Goal: Task Accomplishment & Management: Complete application form

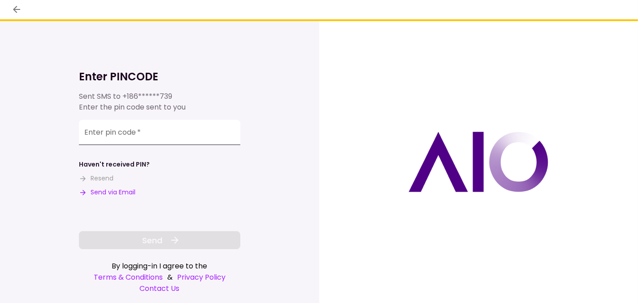
click at [108, 132] on div "Enter pin code   *" at bounding box center [159, 132] width 161 height 25
click at [107, 179] on button "Resend" at bounding box center [96, 178] width 35 height 9
click at [111, 138] on input "Enter pin code   *" at bounding box center [159, 132] width 161 height 25
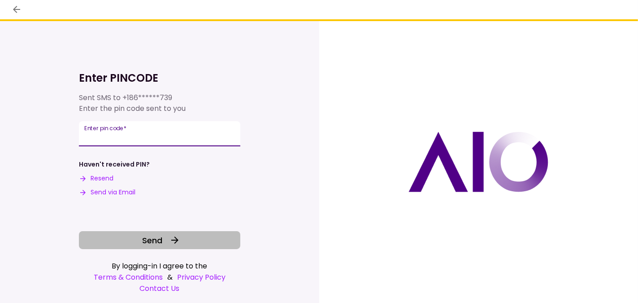
type input "******"
click at [156, 239] on span "Send" at bounding box center [152, 240] width 20 height 12
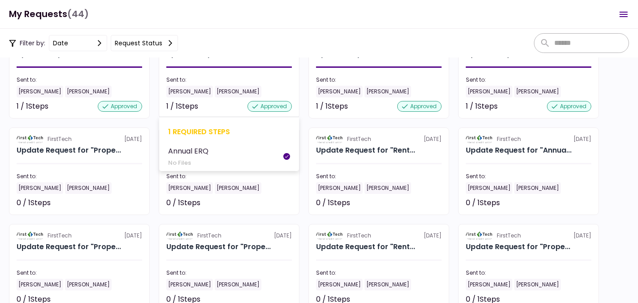
scroll to position [258, 0]
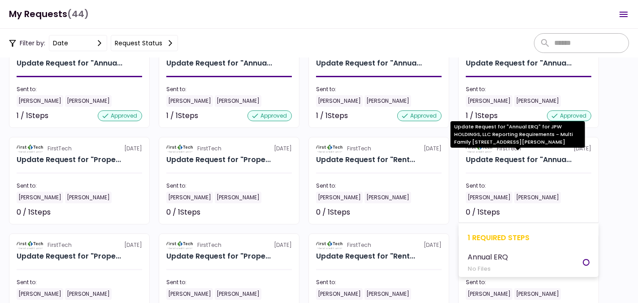
click at [527, 161] on div "Update Request for "Annua..." at bounding box center [519, 159] width 106 height 11
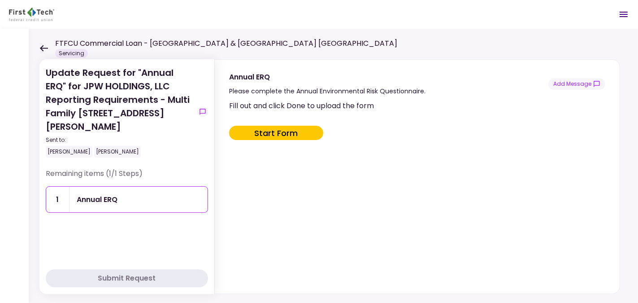
click at [285, 132] on button "Start Form" at bounding box center [276, 133] width 94 height 14
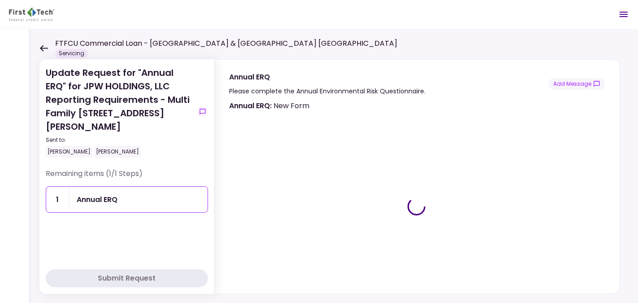
type input "***"
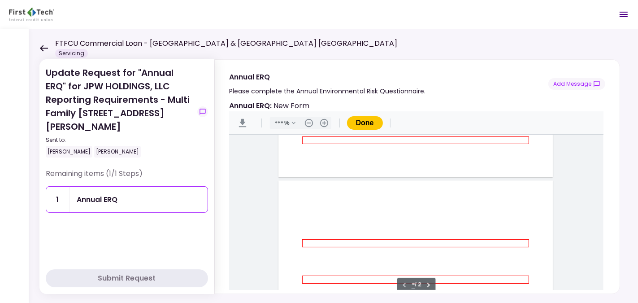
scroll to position [360, 0]
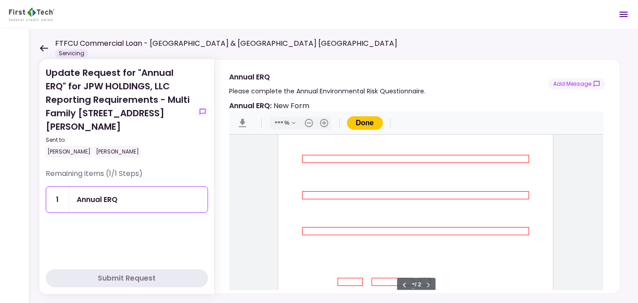
type input "*"
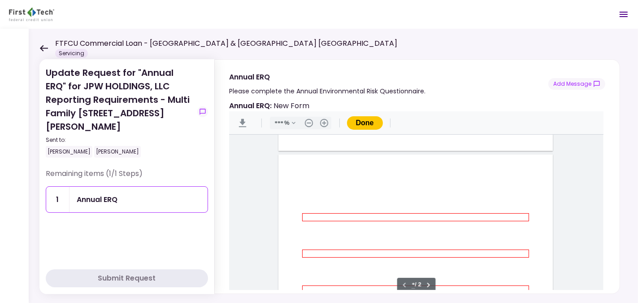
scroll to position [359, 0]
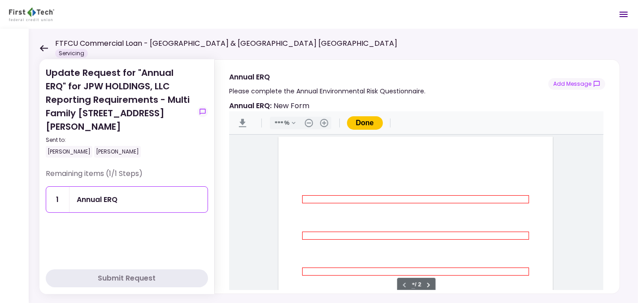
click at [42, 49] on icon at bounding box center [44, 48] width 8 height 6
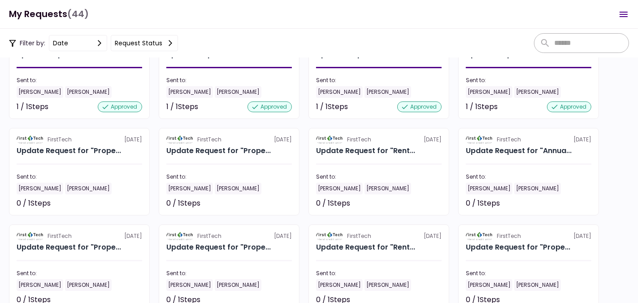
scroll to position [269, 0]
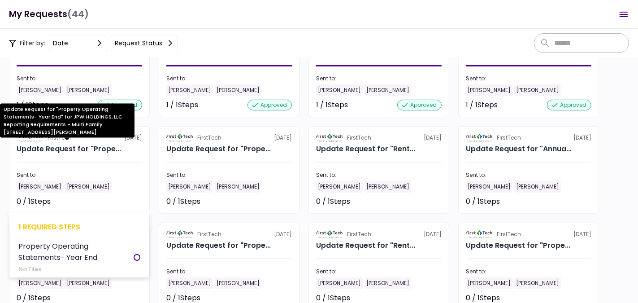
click at [41, 150] on div "Update Request for "Prope..." at bounding box center [69, 148] width 104 height 11
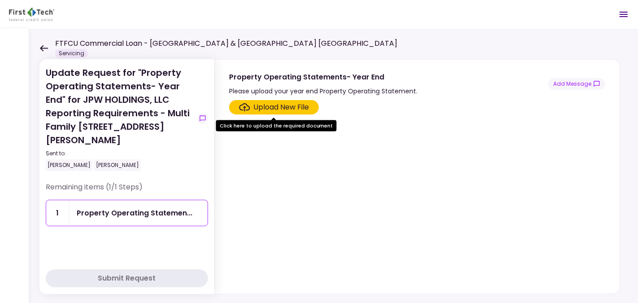
click at [43, 45] on icon at bounding box center [44, 48] width 8 height 6
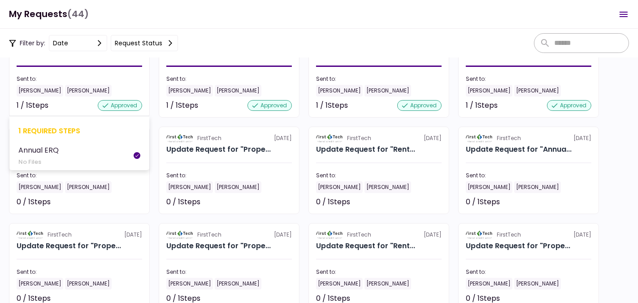
scroll to position [268, 0]
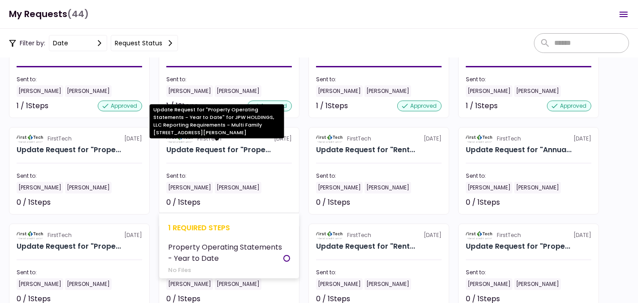
click at [222, 151] on div "Update Request for "Prope..." at bounding box center [218, 149] width 104 height 11
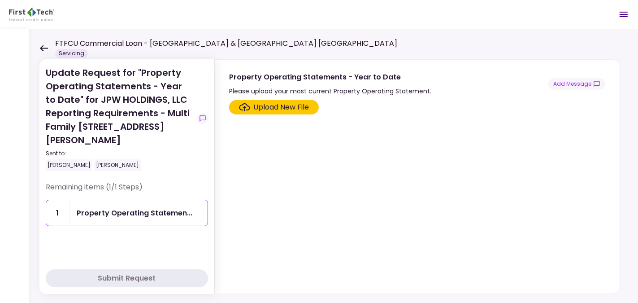
click at [43, 47] on icon at bounding box center [43, 48] width 9 height 7
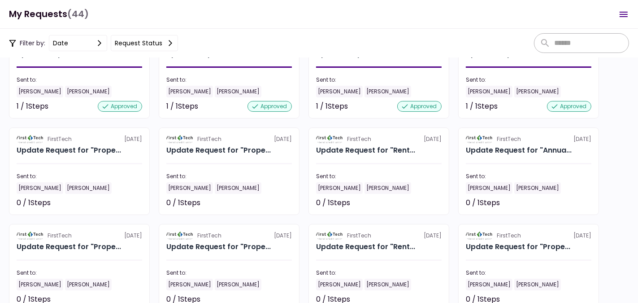
scroll to position [269, 0]
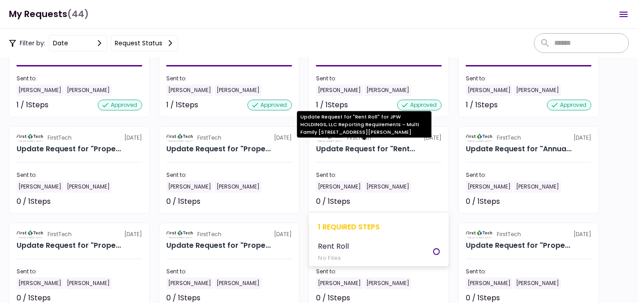
click at [362, 151] on div "Update Request for "Rent..." at bounding box center [365, 148] width 99 height 11
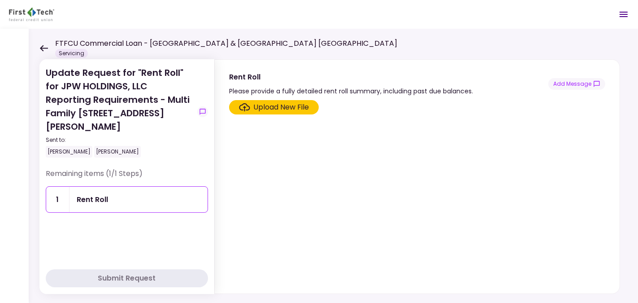
click at [42, 45] on icon at bounding box center [43, 48] width 9 height 7
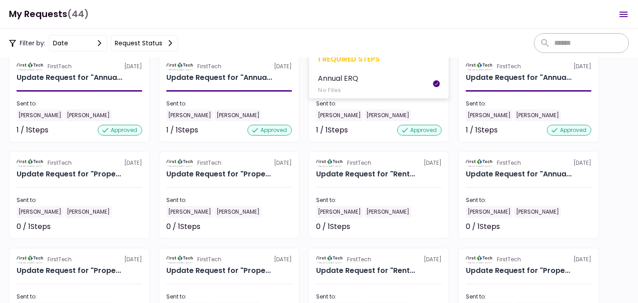
scroll to position [269, 0]
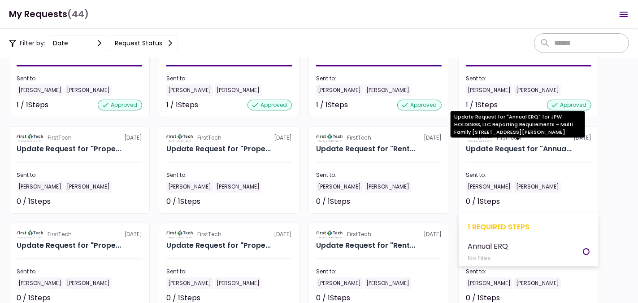
click at [509, 151] on div "Update Request for "Annua..." at bounding box center [519, 148] width 106 height 11
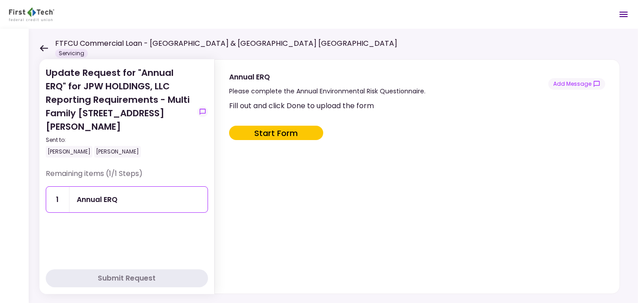
click at [43, 48] on icon at bounding box center [44, 48] width 8 height 6
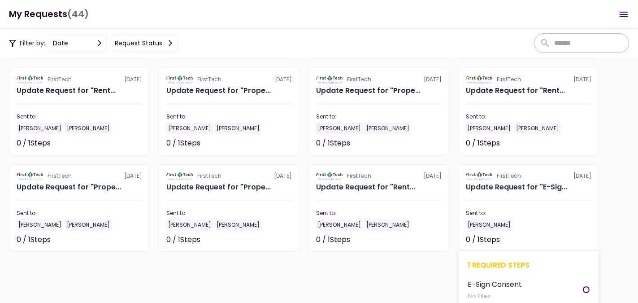
scroll to position [906, 0]
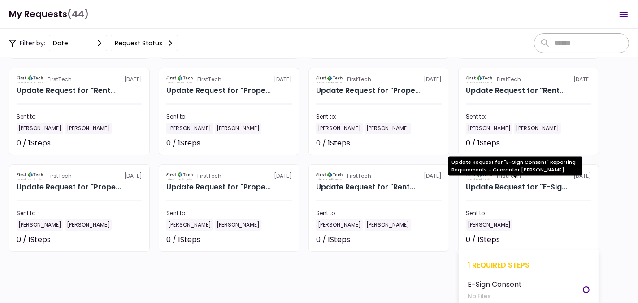
click at [512, 185] on div "Update Request for "E-Sig..." at bounding box center [516, 187] width 101 height 11
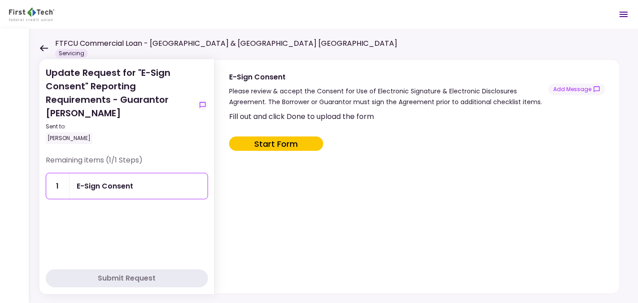
click at [280, 143] on button "Start Form" at bounding box center [276, 143] width 94 height 14
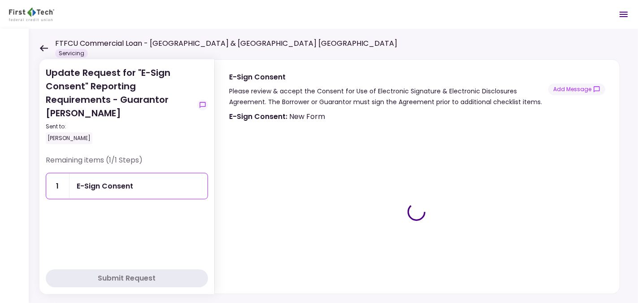
type input "***"
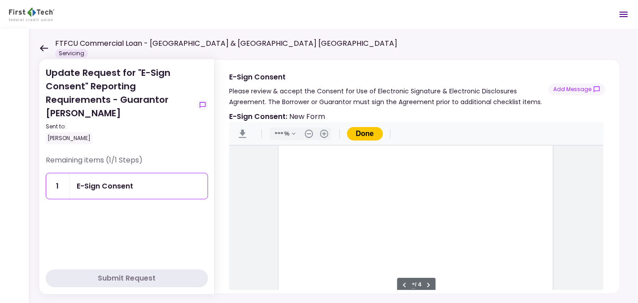
scroll to position [762, 0]
type input "*"
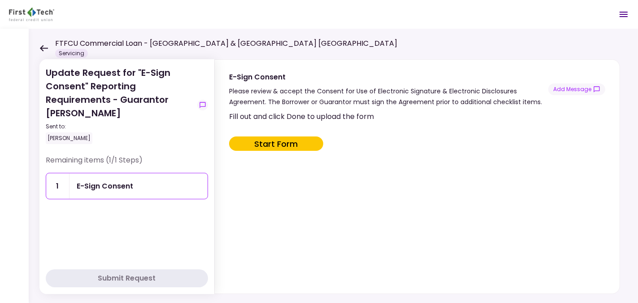
click at [44, 49] on icon at bounding box center [43, 48] width 9 height 7
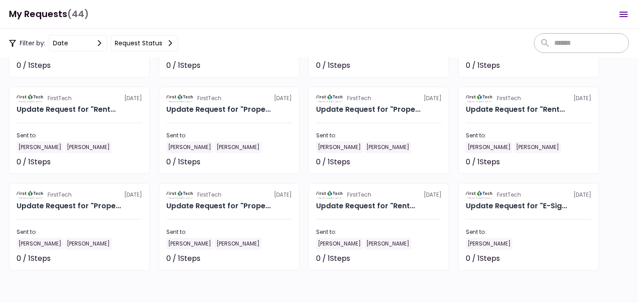
scroll to position [886, 0]
